Goal: Transaction & Acquisition: Purchase product/service

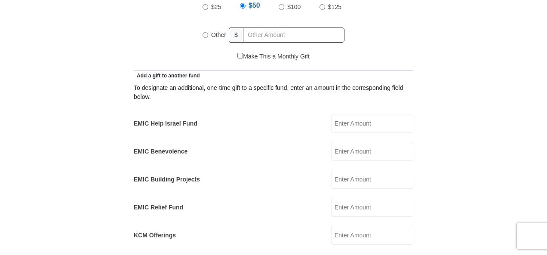
scroll to position [223, 0]
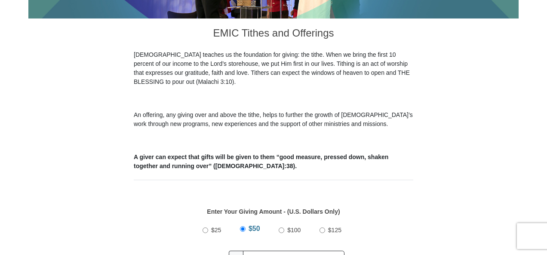
click at [205, 255] on input "Other" at bounding box center [206, 259] width 6 height 6
radio input "true"
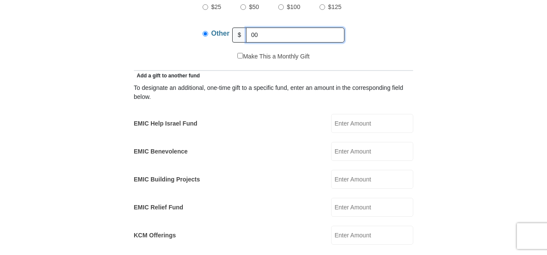
type input "00"
click at [179, 119] on label "EMIC Help Israel Fund" at bounding box center [166, 123] width 64 height 9
click at [331, 114] on input "EMIC Help Israel Fund" at bounding box center [372, 123] width 82 height 19
type input "168.00"
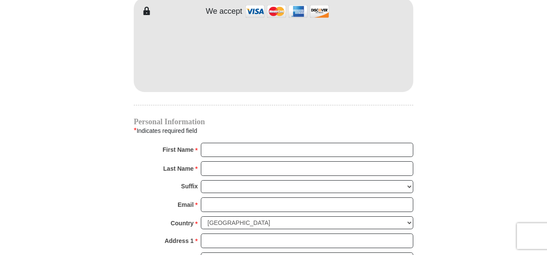
scroll to position [774, 0]
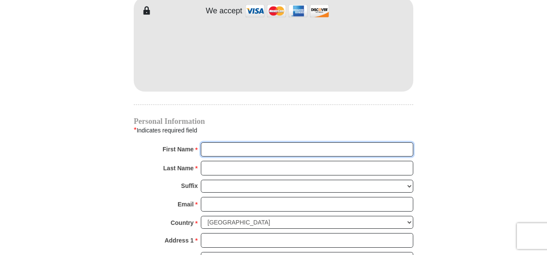
click at [243, 142] on input "First Name *" at bounding box center [307, 149] width 213 height 15
type input "Teresa"
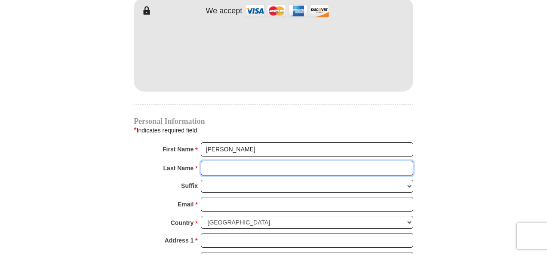
click at [241, 161] on input "Last Name *" at bounding box center [307, 168] width 213 height 15
type input "Goad"
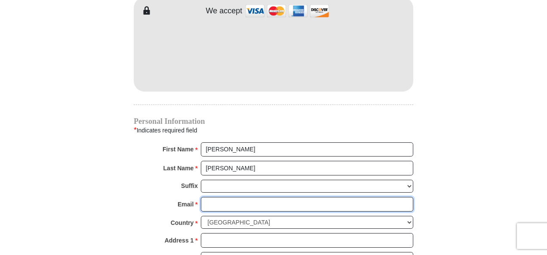
click at [243, 197] on input "Email *" at bounding box center [307, 204] width 213 height 15
type input "TGOADRN@GMAIL.COM"
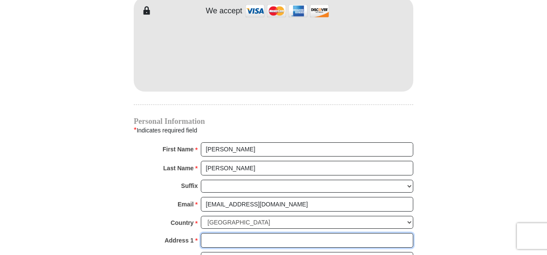
type input "186 Jasmine Drive"
type input "Alabaster"
select select "AL"
type input "35007"
type input "2056129861"
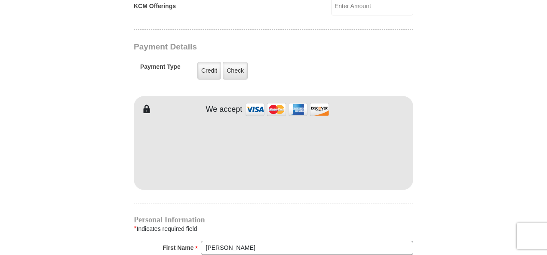
scroll to position [676, 0]
click at [213, 62] on label "Credit" at bounding box center [209, 71] width 24 height 18
click at [0, 0] on input "Credit" at bounding box center [0, 0] width 0 height 0
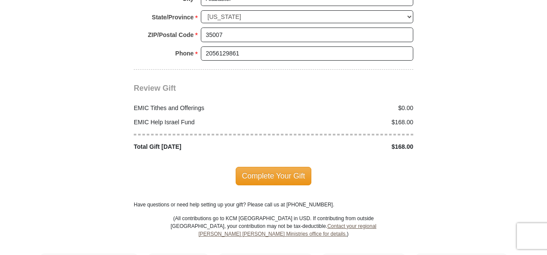
scroll to position [1054, 0]
click at [295, 166] on span "Complete Your Gift" at bounding box center [274, 175] width 76 height 18
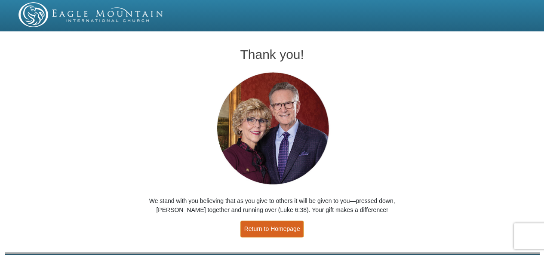
click at [275, 231] on link "Return to Homepage" at bounding box center [272, 229] width 64 height 17
